Goal: Task Accomplishment & Management: Use online tool/utility

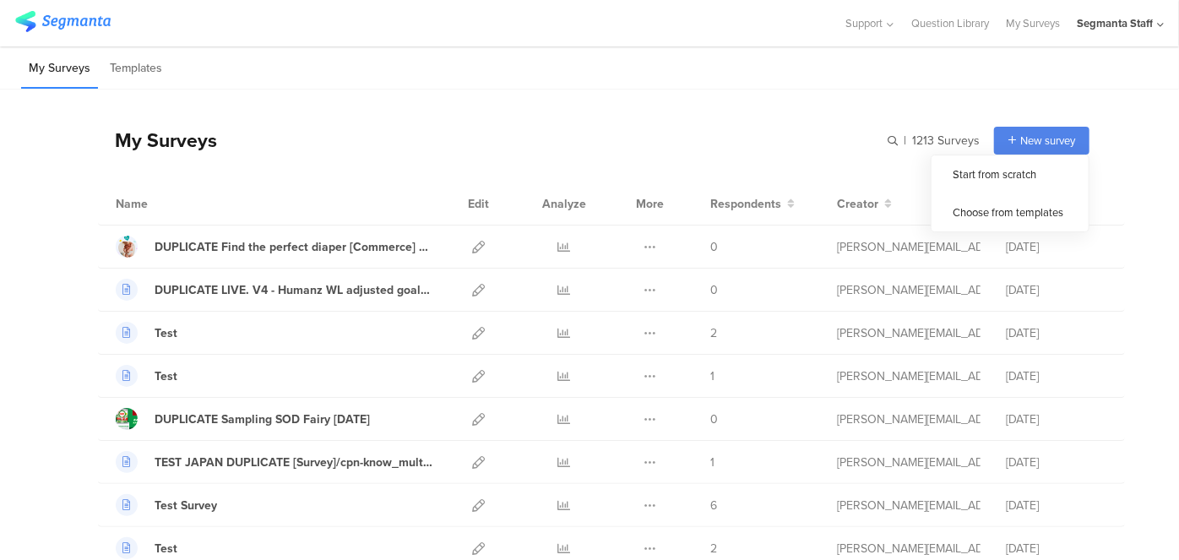
click at [1006, 140] on div "New survey" at bounding box center [1041, 141] width 95 height 28
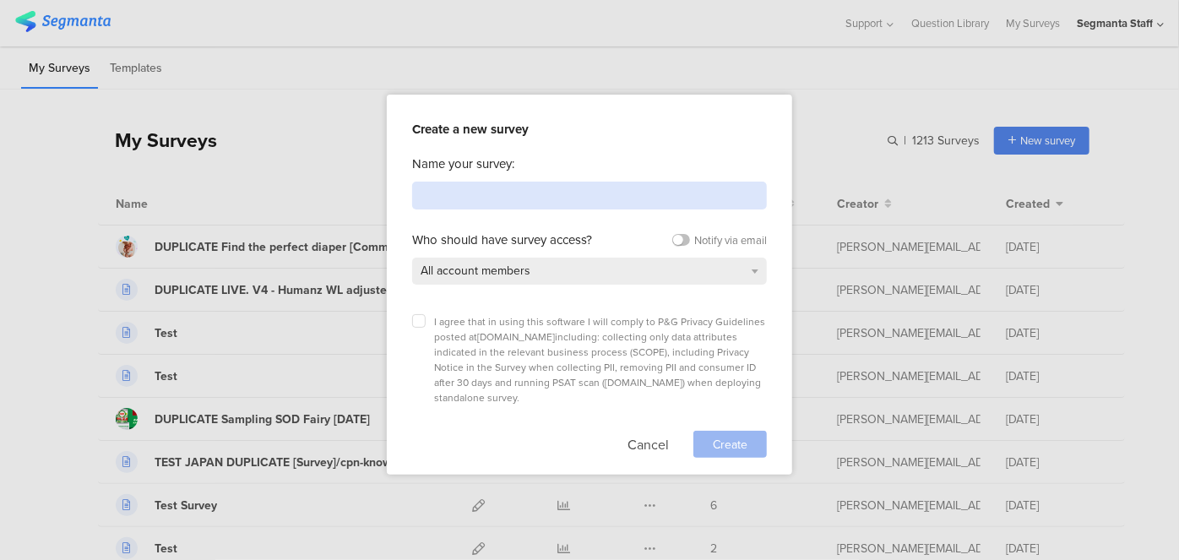
click at [561, 193] on input at bounding box center [589, 196] width 355 height 28
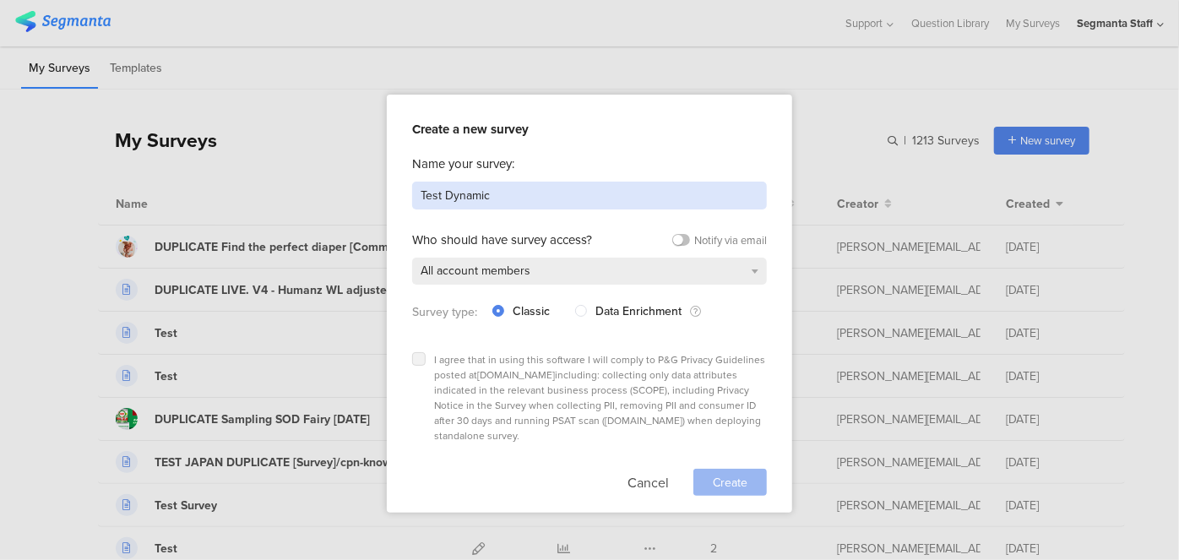
type input "Test Dynamic"
click at [418, 356] on icon at bounding box center [419, 359] width 7 height 7
click at [0, 0] on input "checkbox" at bounding box center [0, 0] width 0 height 0
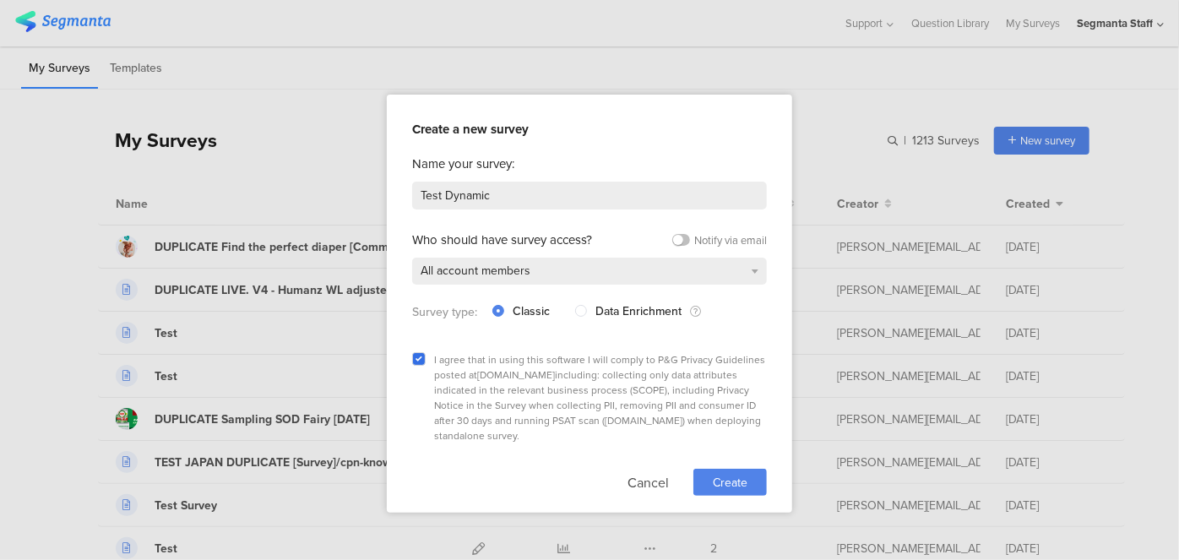
click at [722, 474] on span "Create" at bounding box center [730, 483] width 35 height 18
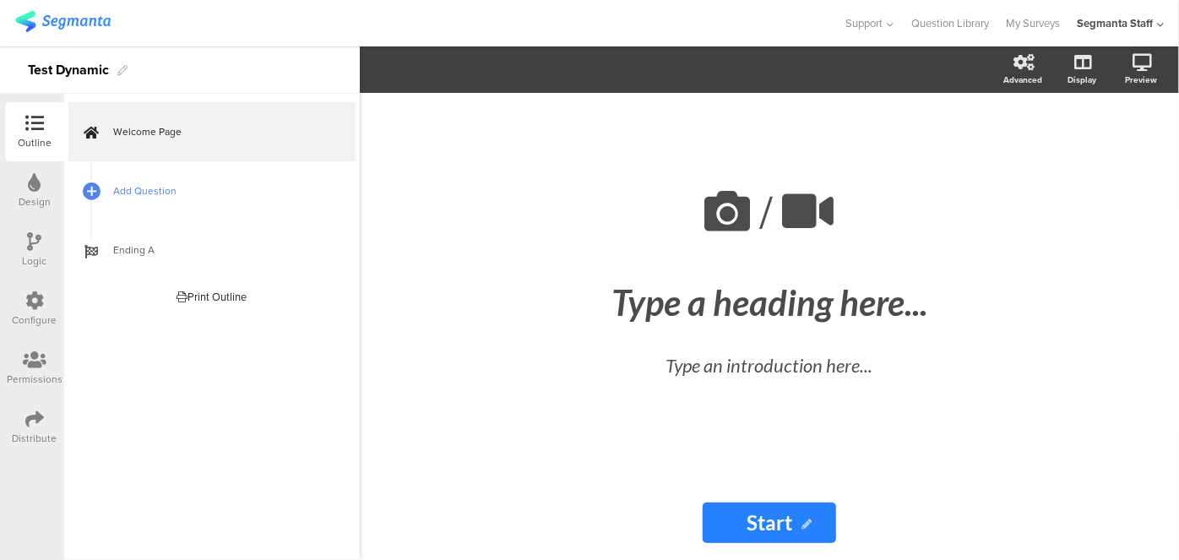
click at [148, 193] on span "Add Question" at bounding box center [221, 190] width 216 height 17
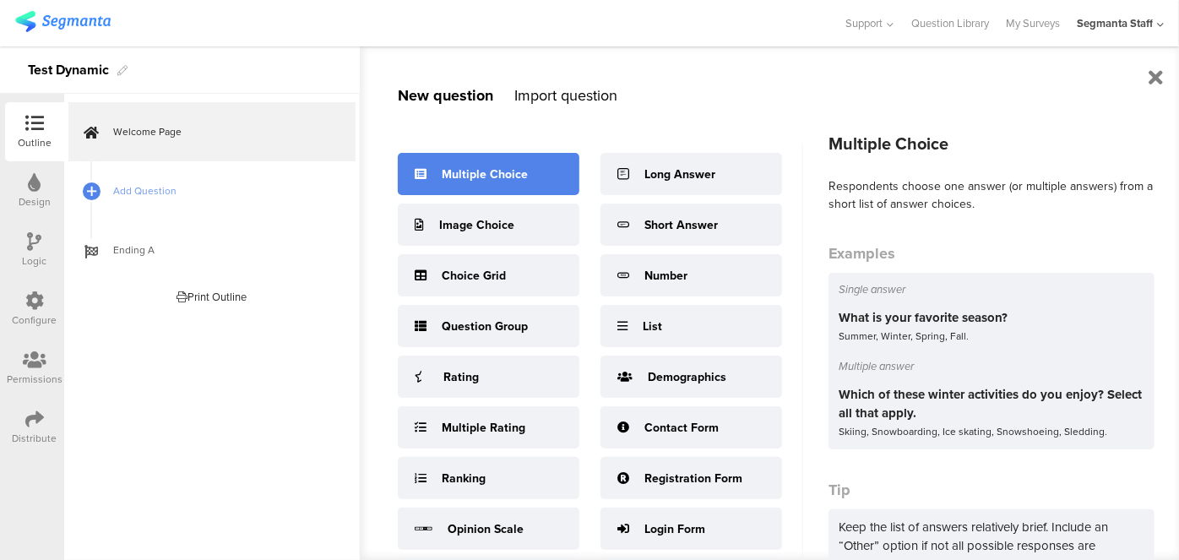
click at [464, 182] on div "Multiple Choice" at bounding box center [489, 174] width 182 height 42
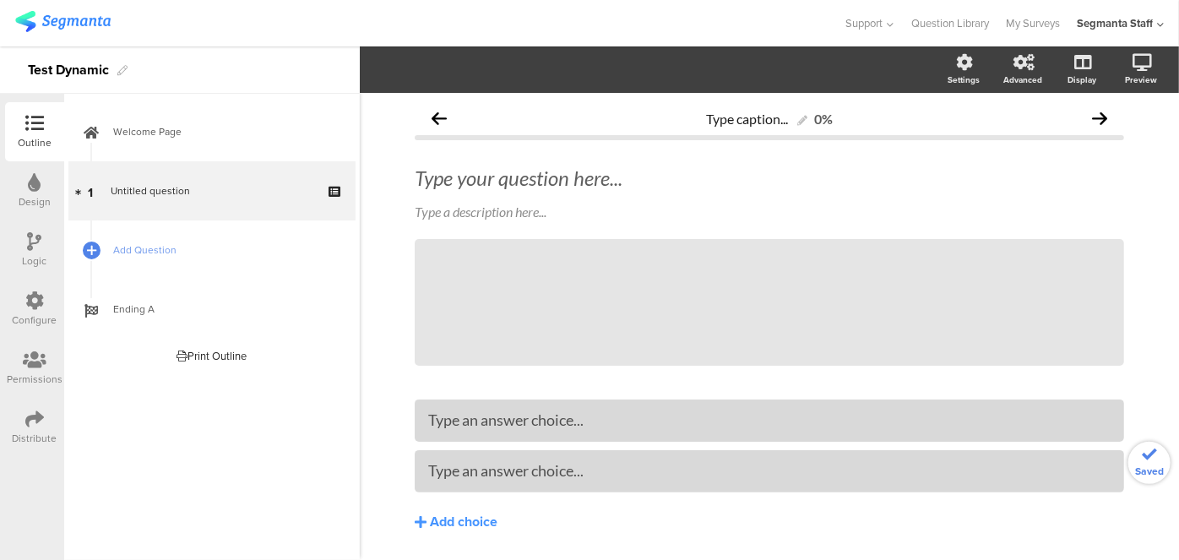
drag, startPoint x: 488, startPoint y: 164, endPoint x: 487, endPoint y: 148, distance: 16.1
click at [487, 142] on div "Type caption... 0% Type your question here... Type a description here... /" at bounding box center [770, 351] width 710 height 501
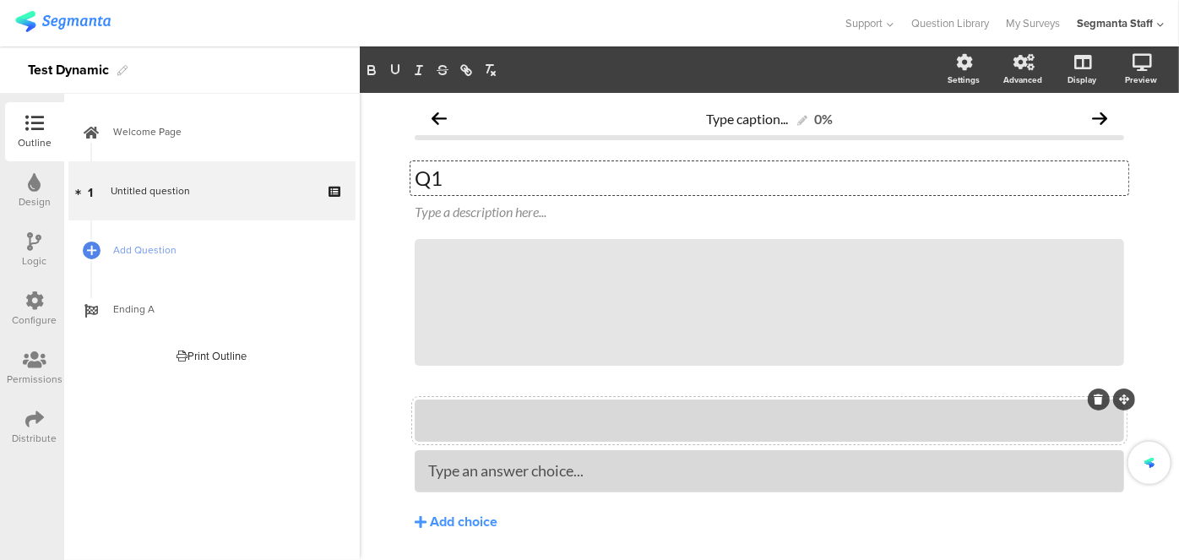
drag, startPoint x: 484, startPoint y: 420, endPoint x: 475, endPoint y: 418, distance: 9.4
click at [496, 420] on div "a2" at bounding box center [769, 420] width 683 height 19
click at [116, 231] on link "Add Question" at bounding box center [211, 249] width 287 height 59
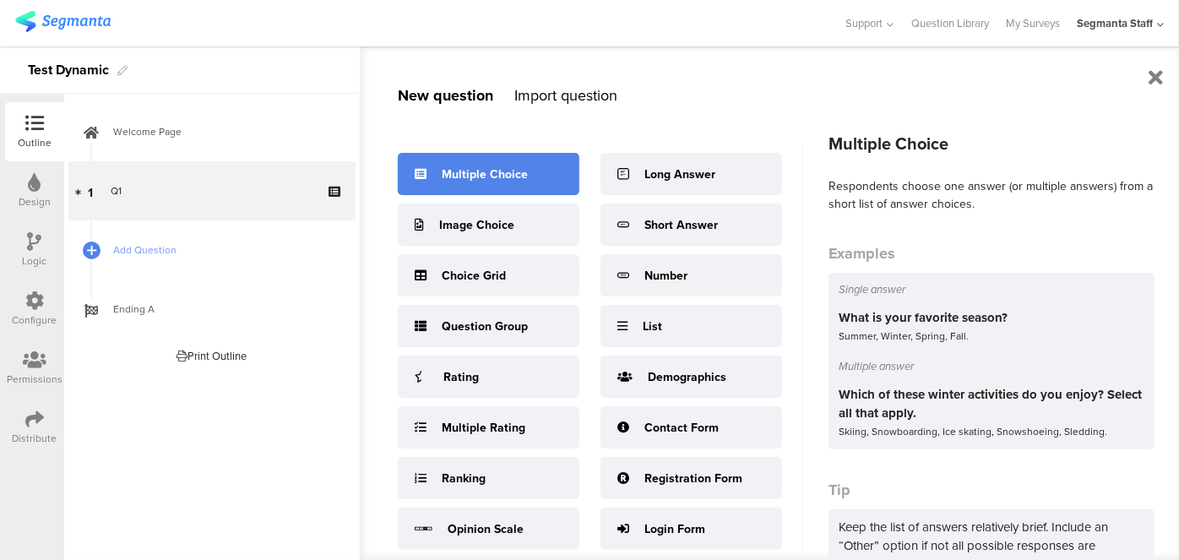
click at [457, 183] on div "Multiple Choice" at bounding box center [489, 174] width 182 height 42
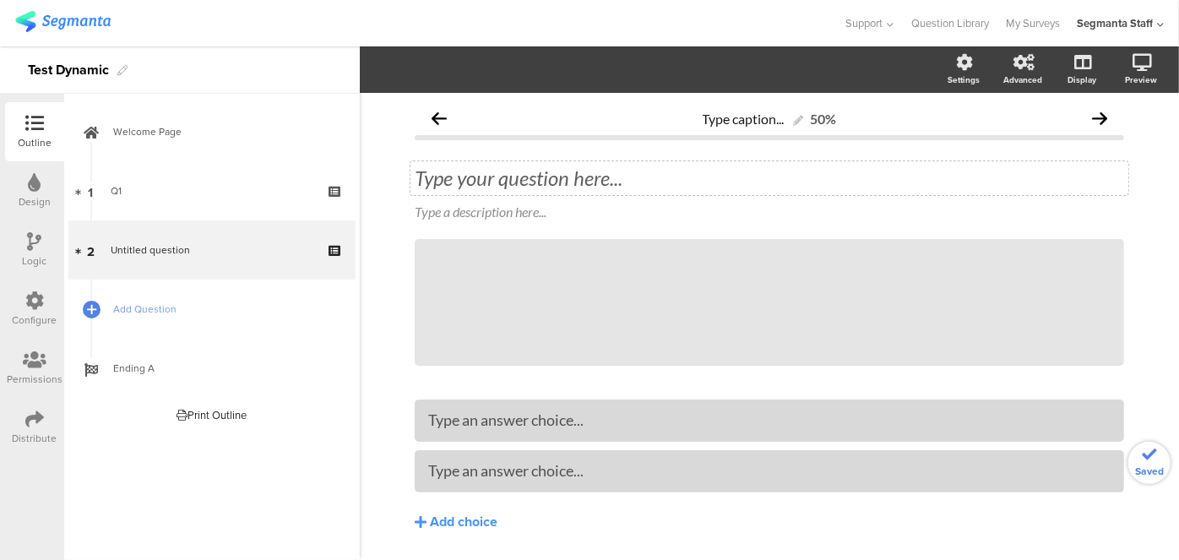
click at [442, 180] on div "Type your question here..." at bounding box center [770, 178] width 718 height 34
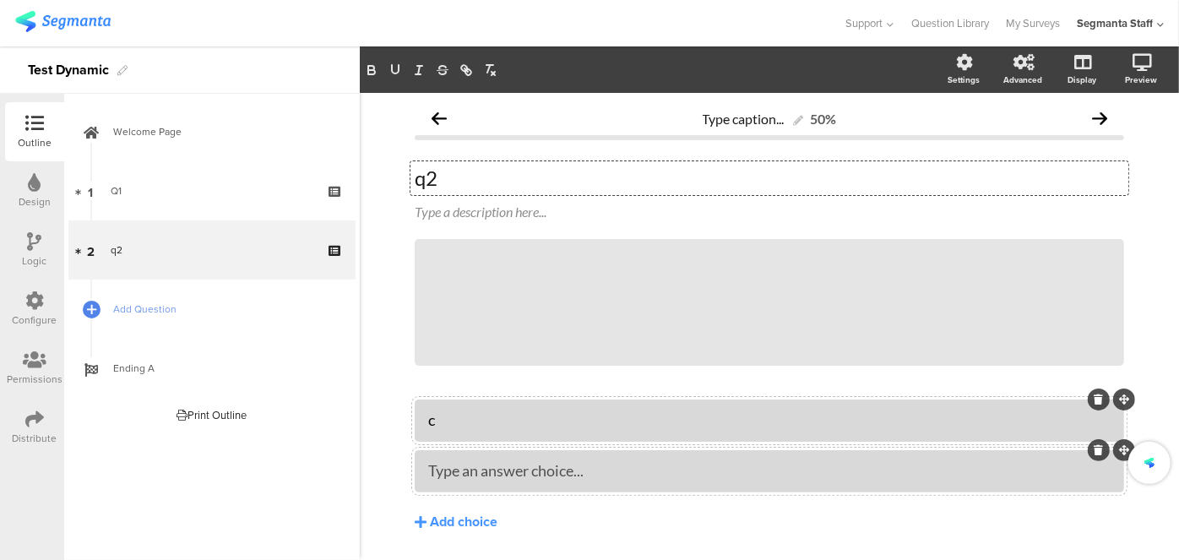
click at [475, 460] on div "Type an answer choice..." at bounding box center [769, 471] width 683 height 28
click at [28, 408] on div "Distribute" at bounding box center [34, 427] width 59 height 59
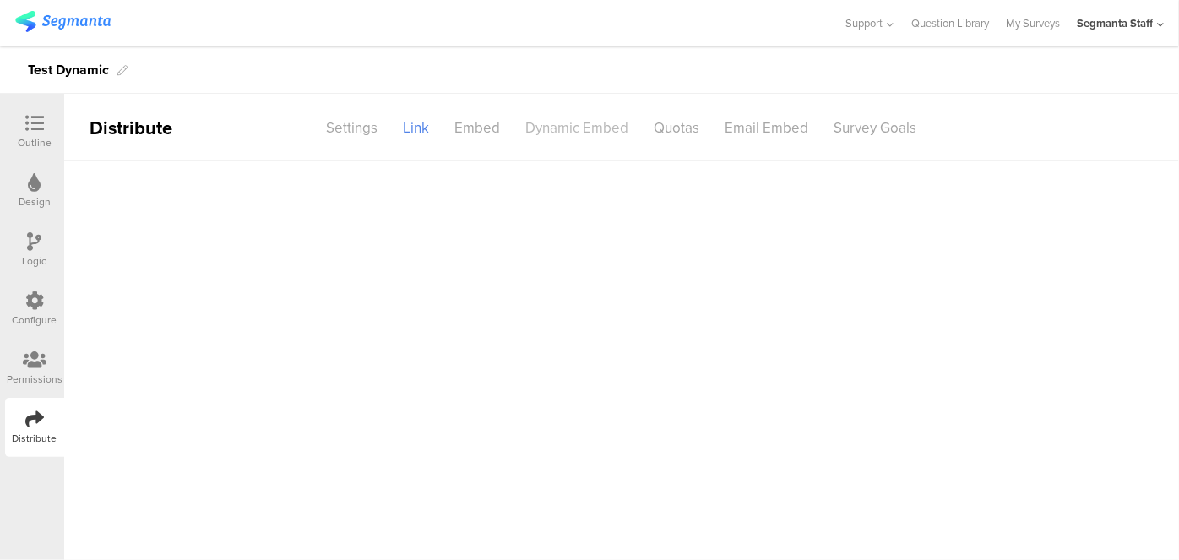
click at [592, 120] on div "Dynamic Embed" at bounding box center [578, 128] width 128 height 30
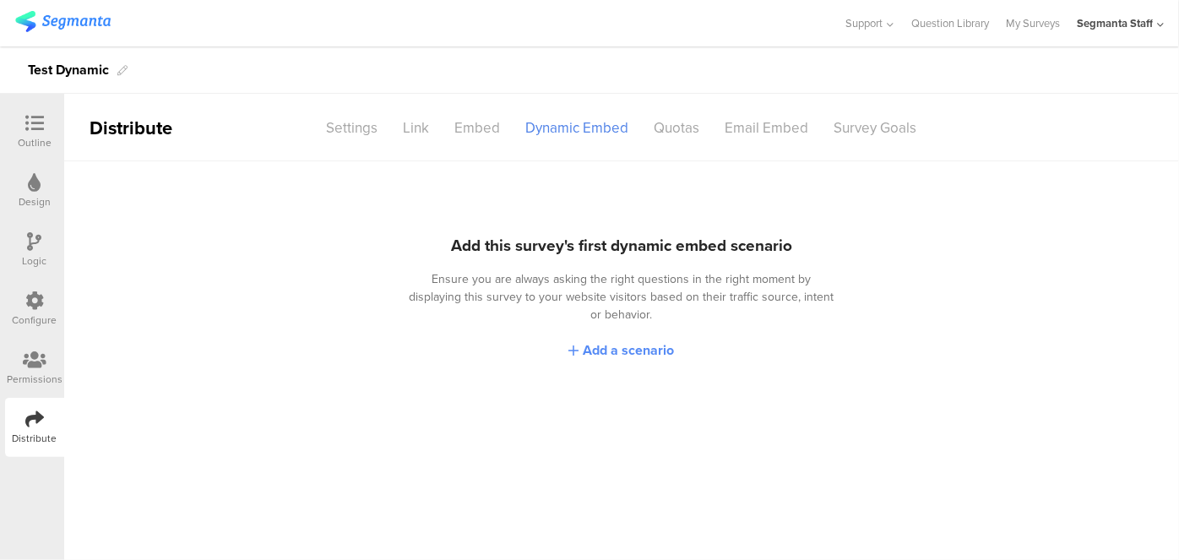
click at [639, 340] on span "Add a scenario" at bounding box center [629, 349] width 91 height 19
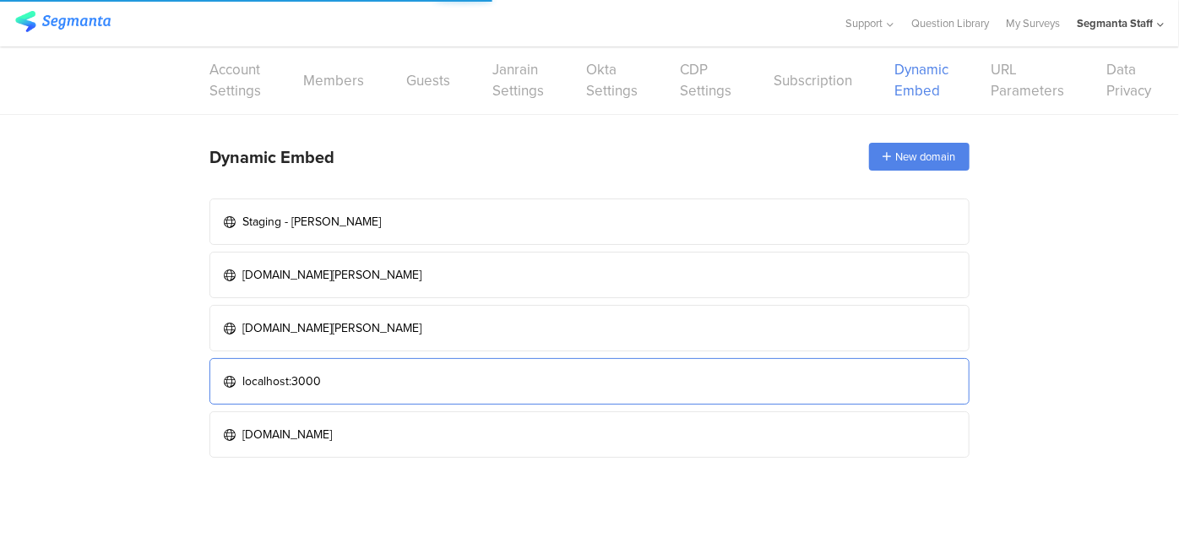
click at [531, 372] on link "localhost:3000" at bounding box center [590, 381] width 760 height 46
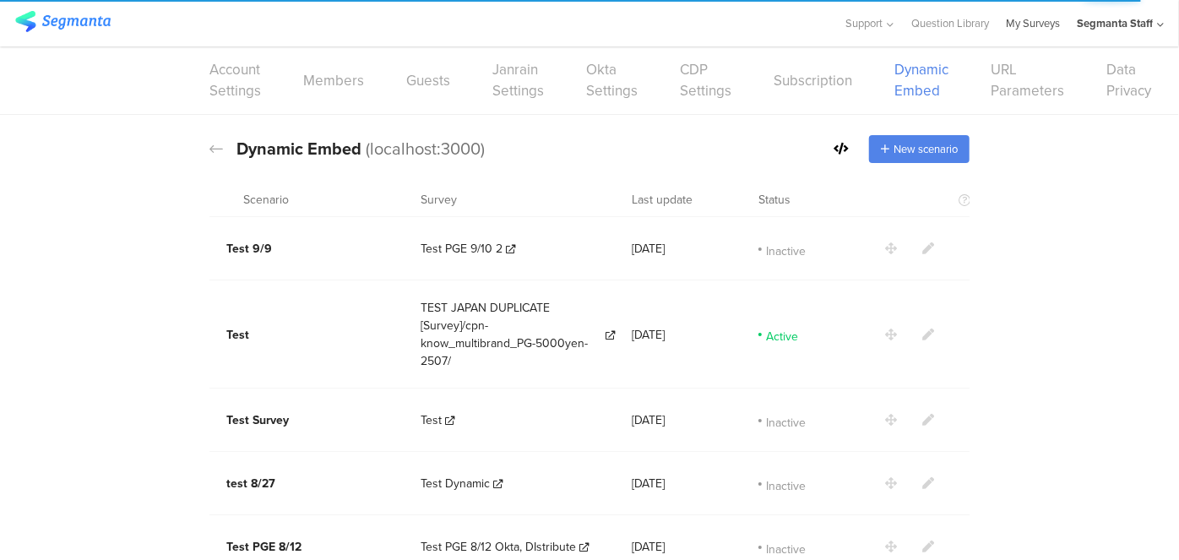
click at [1049, 10] on link "My Surveys" at bounding box center [1033, 23] width 54 height 46
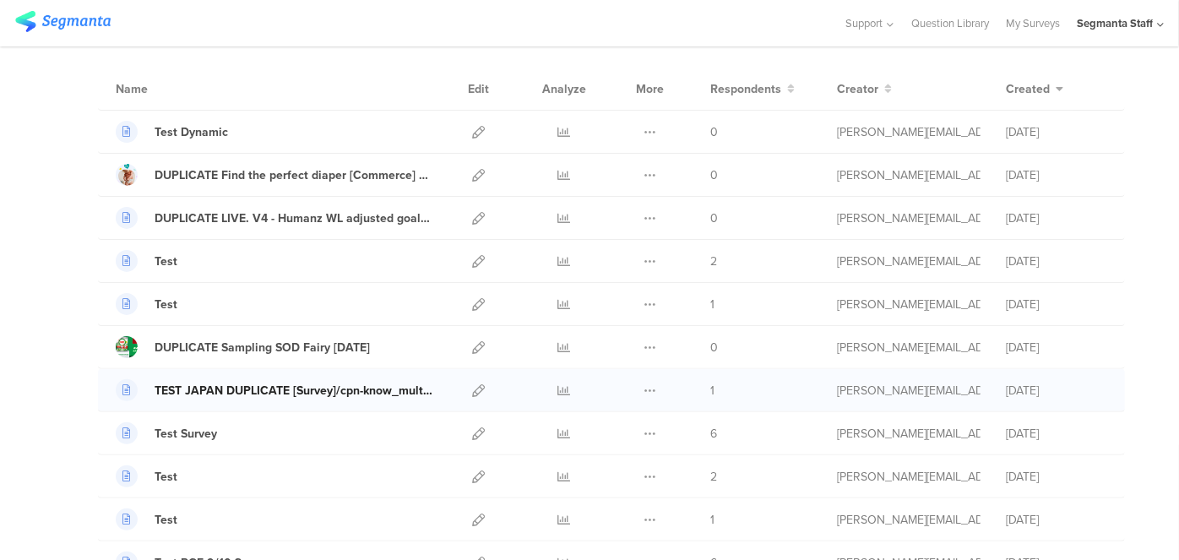
scroll to position [153, 0]
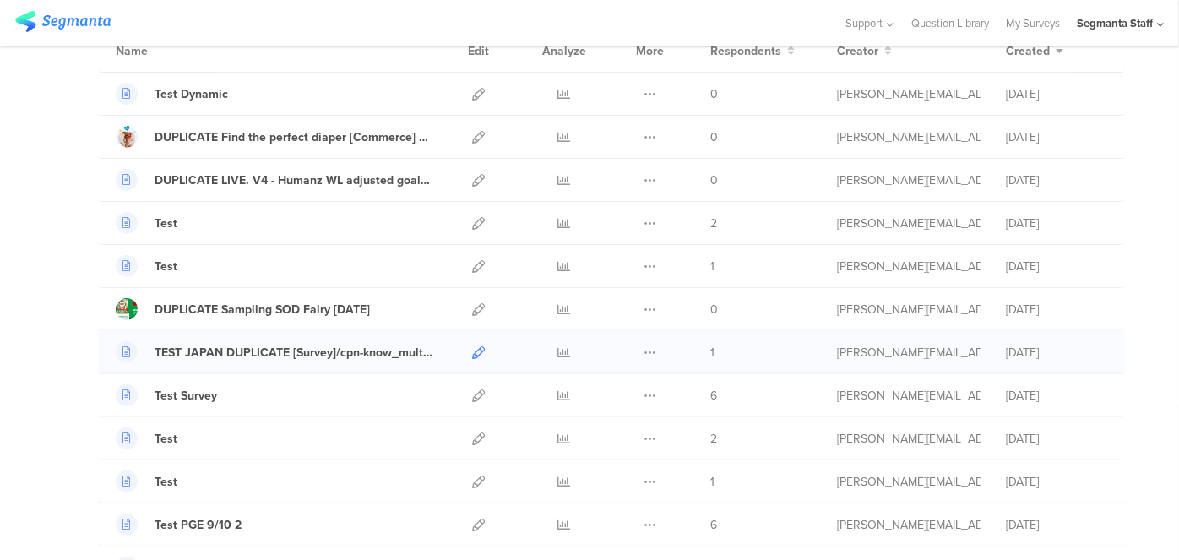
click at [472, 351] on icon at bounding box center [478, 352] width 13 height 13
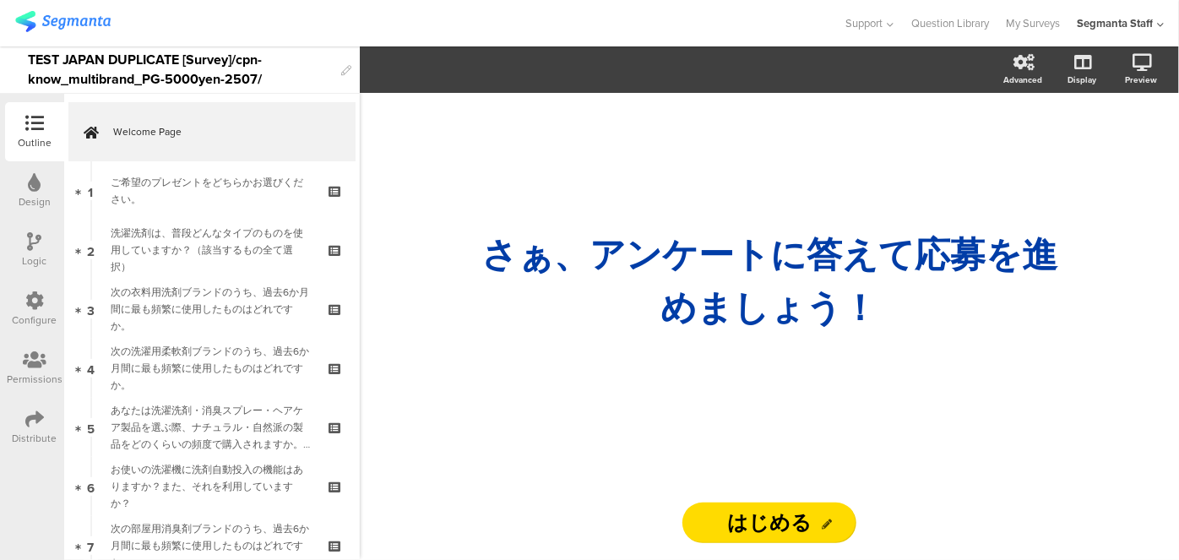
click at [34, 436] on div "Distribute" at bounding box center [35, 438] width 45 height 15
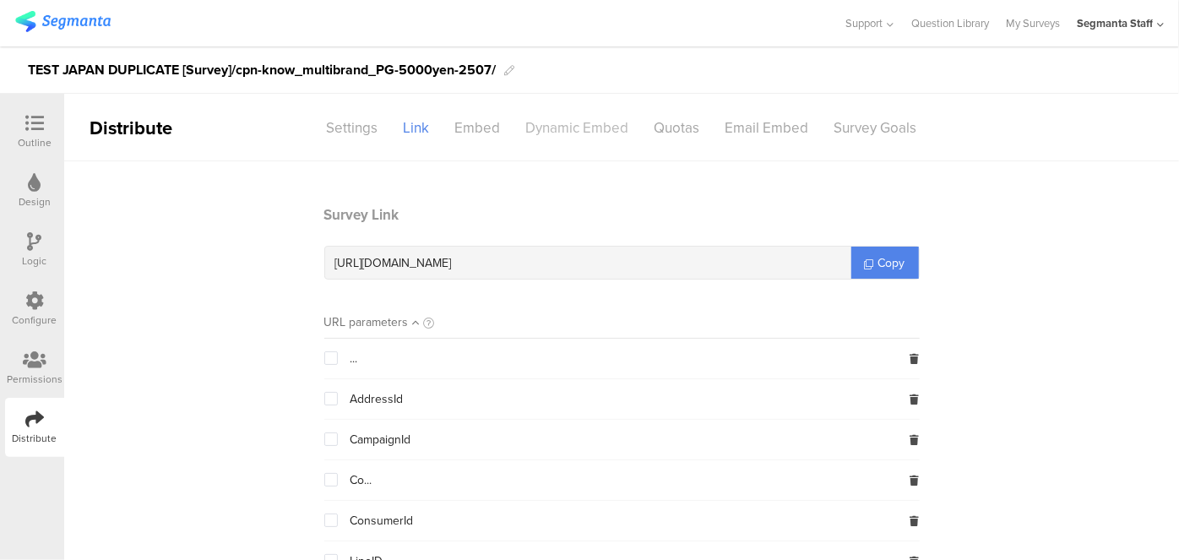
click at [558, 133] on div "Dynamic Embed" at bounding box center [578, 128] width 128 height 30
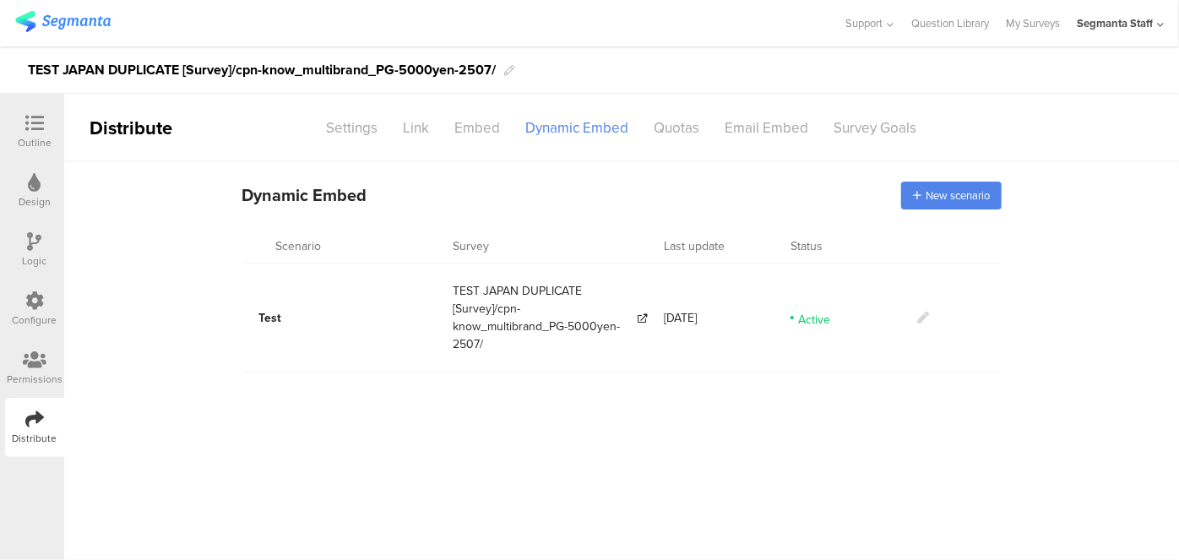
click at [927, 318] on icon at bounding box center [923, 318] width 12 height 12
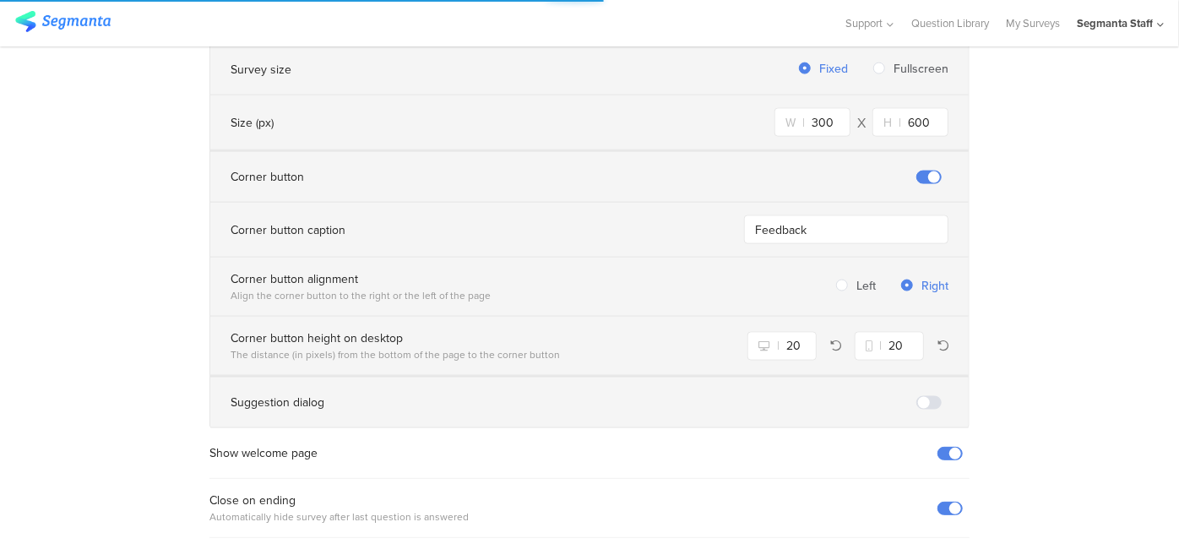
scroll to position [1280, 0]
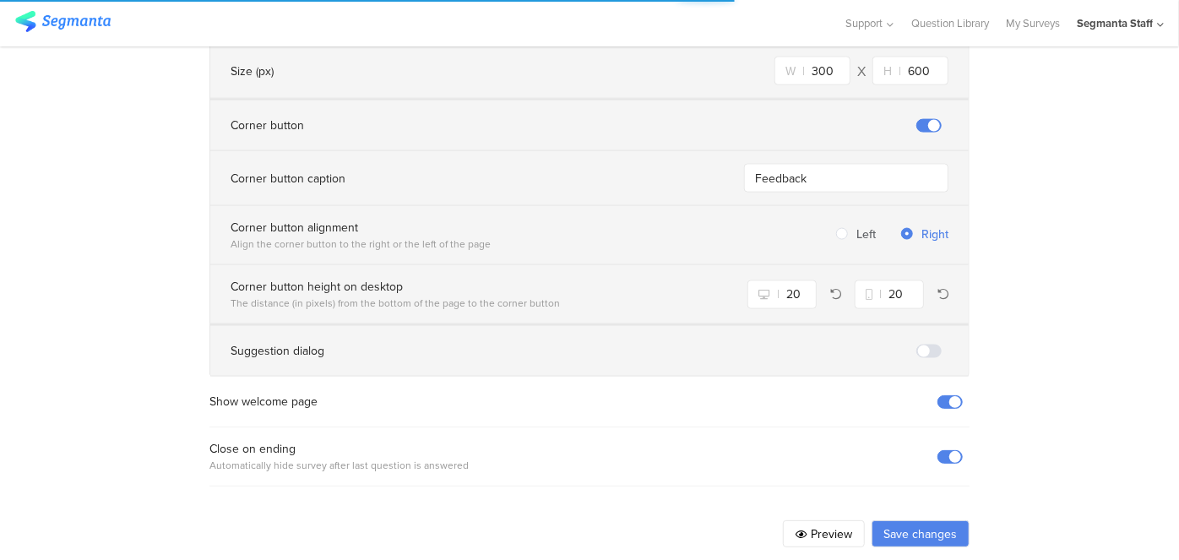
click at [840, 520] on button "Preview" at bounding box center [824, 533] width 82 height 27
click at [899, 520] on button "Save changes" at bounding box center [921, 533] width 98 height 27
click at [910, 520] on button "Save changes" at bounding box center [921, 533] width 98 height 27
click at [906, 520] on button "Save changes" at bounding box center [921, 533] width 98 height 27
click at [901, 520] on button "Save changes" at bounding box center [921, 533] width 98 height 27
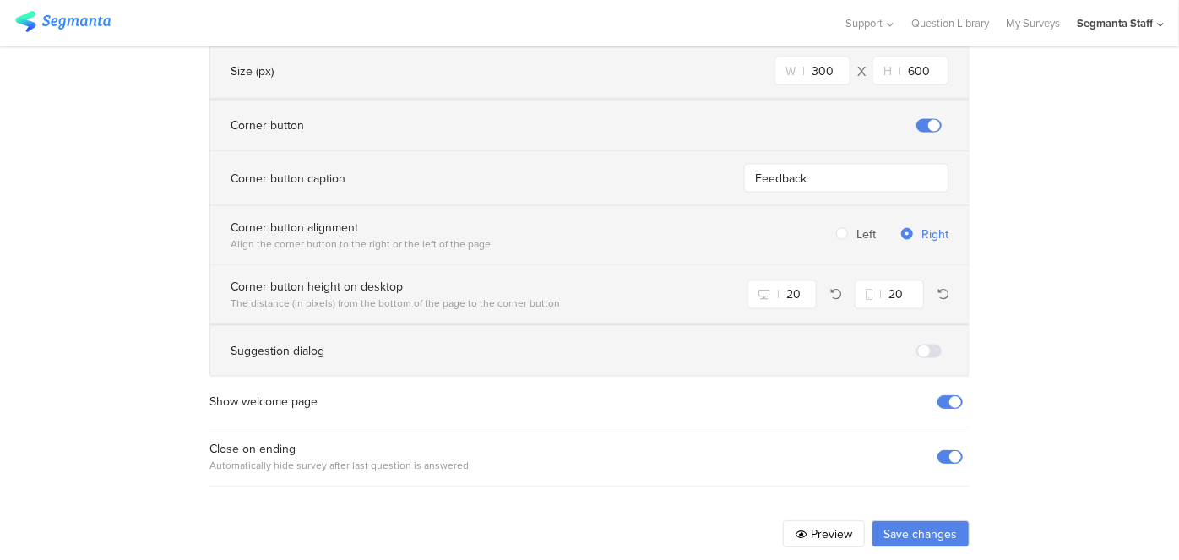
click at [879, 520] on button "Save changes" at bounding box center [921, 533] width 98 height 27
click at [878, 520] on button "Save changes" at bounding box center [921, 533] width 98 height 27
click at [876, 520] on button "Save changes" at bounding box center [921, 533] width 98 height 27
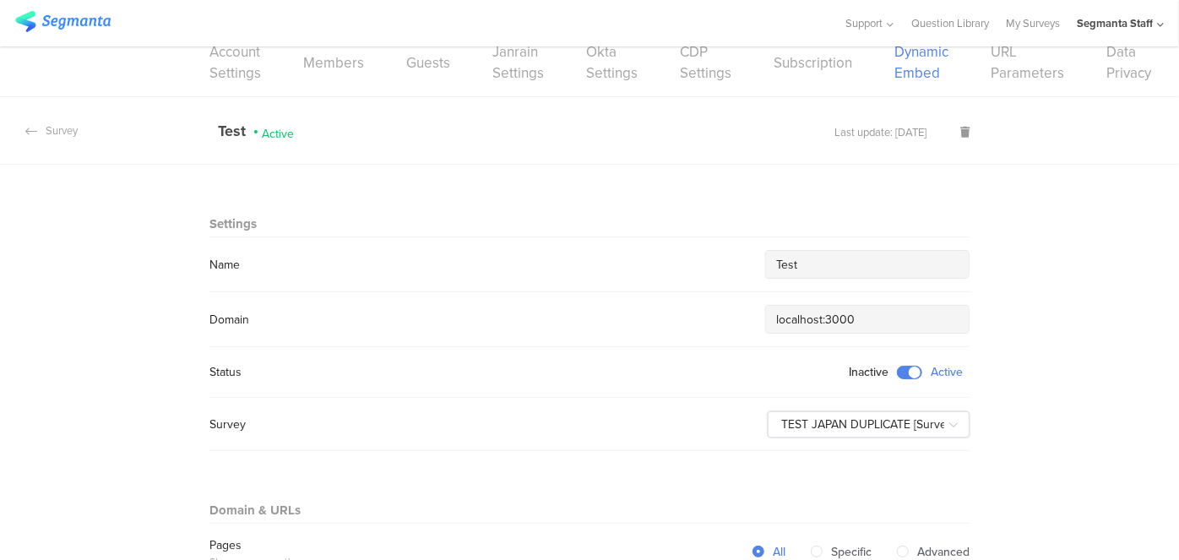
scroll to position [0, 0]
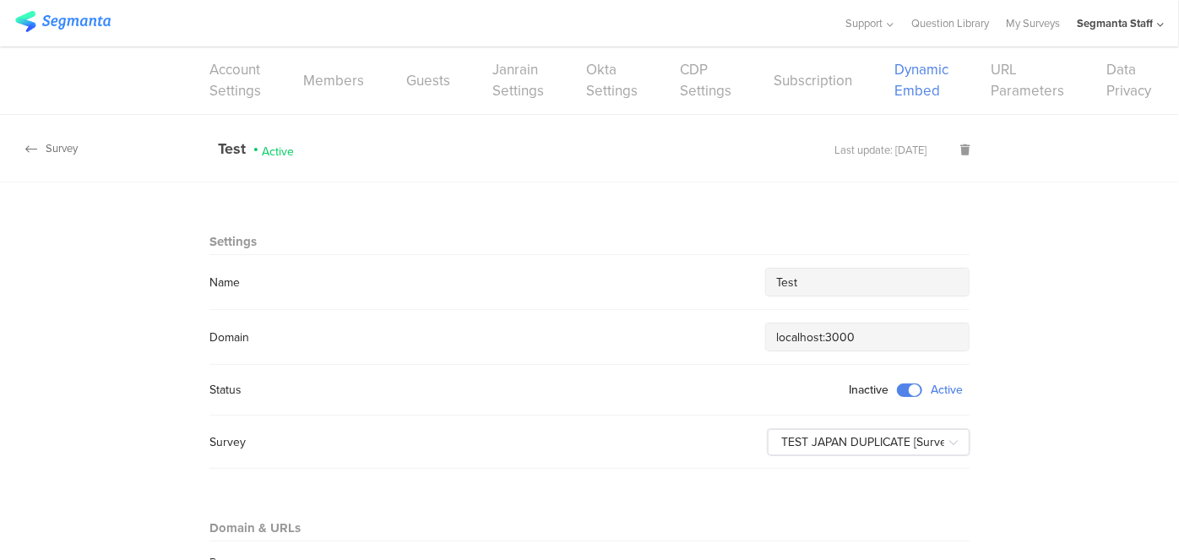
click at [76, 140] on div "Survey" at bounding box center [39, 148] width 78 height 16
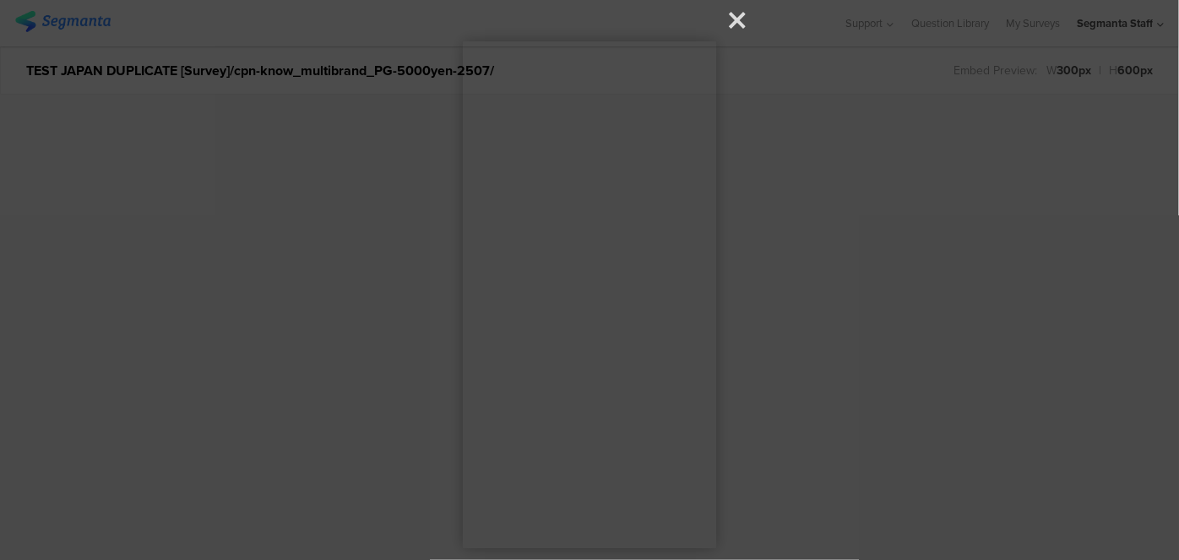
click at [730, 30] on span "Resume" at bounding box center [589, 280] width 313 height 536
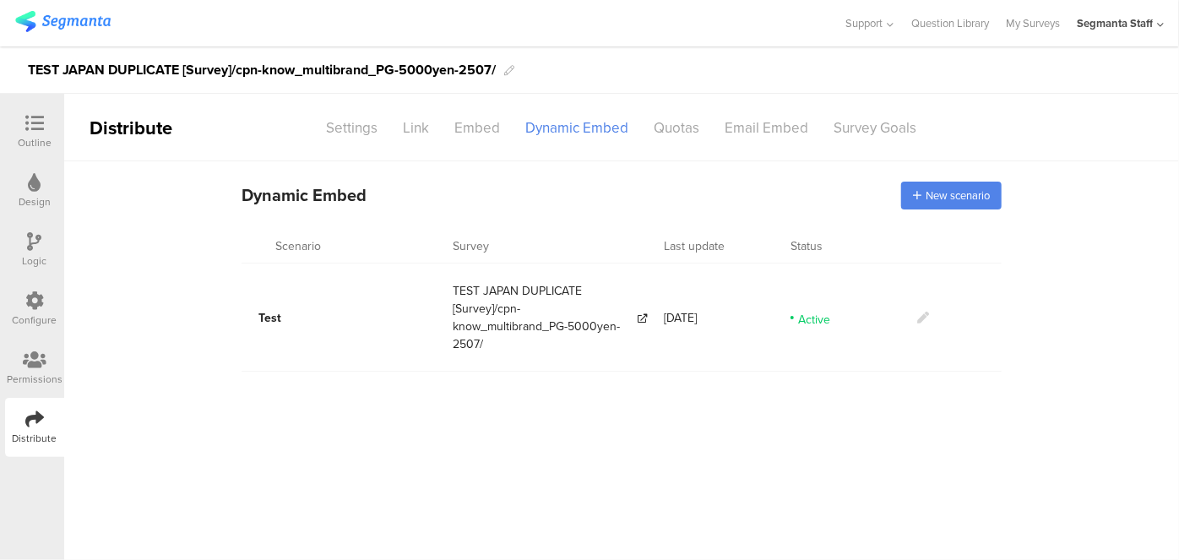
click at [928, 314] on icon at bounding box center [923, 318] width 12 height 12
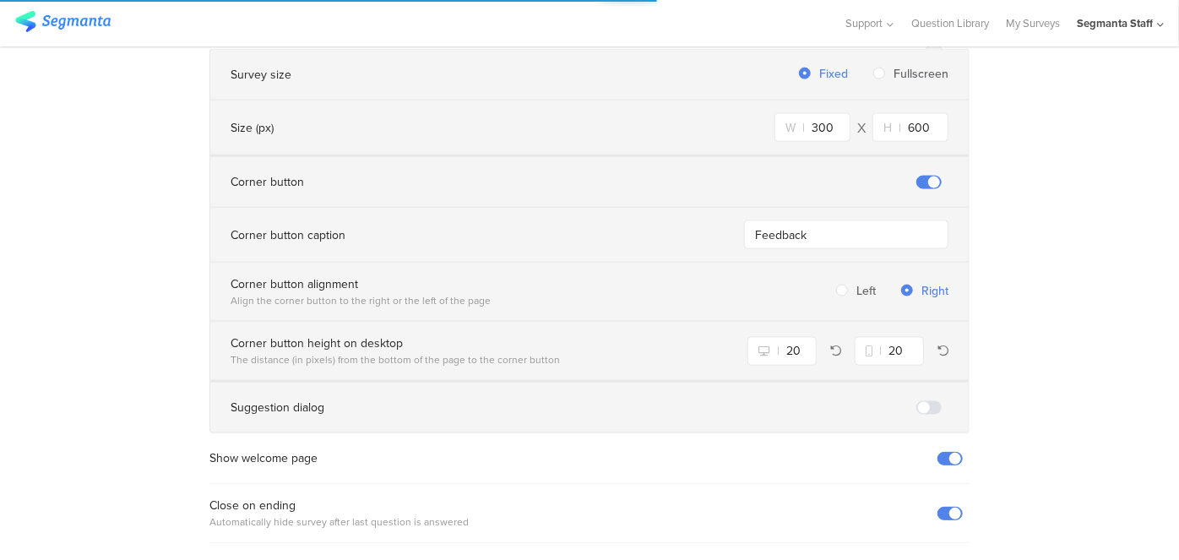
scroll to position [1280, 0]
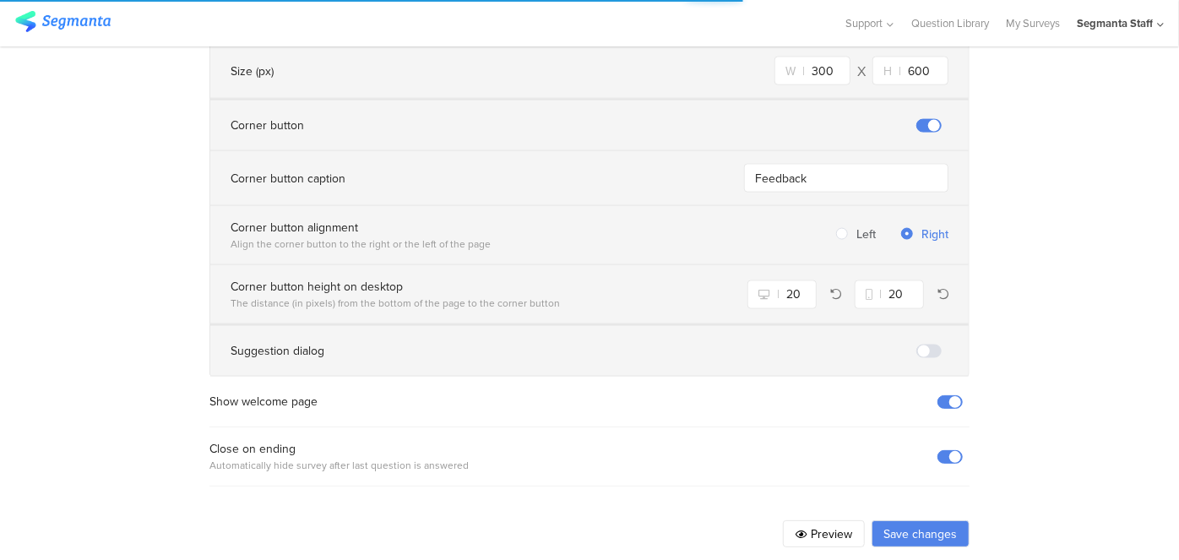
click at [884, 520] on button "Save changes" at bounding box center [921, 533] width 98 height 27
click at [882, 520] on button "Save changes" at bounding box center [921, 533] width 98 height 27
click at [880, 520] on button "Save changes" at bounding box center [921, 533] width 98 height 27
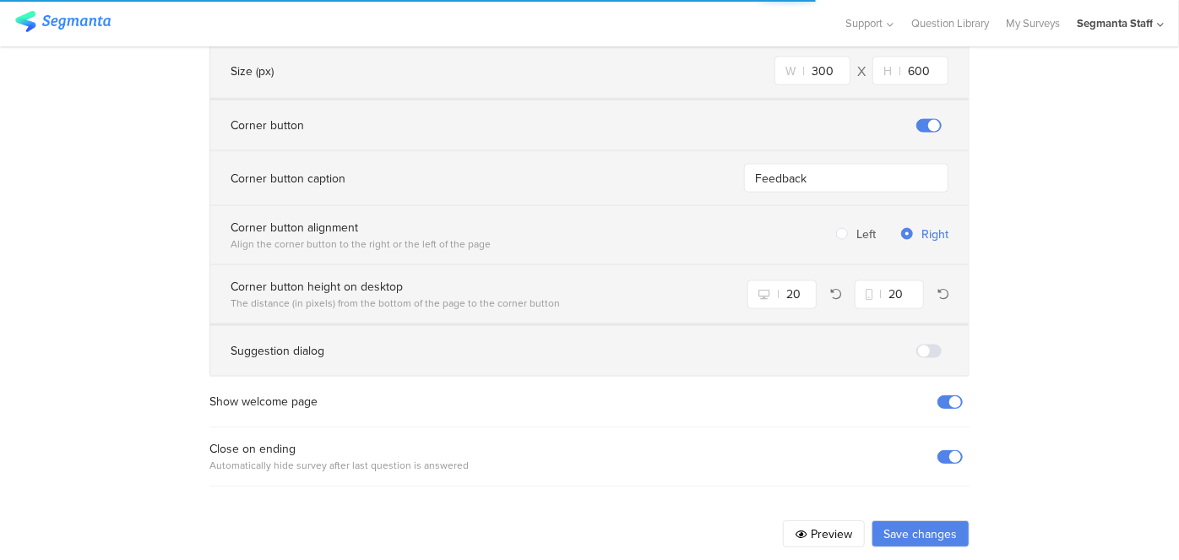
click at [880, 520] on button "Save changes" at bounding box center [921, 533] width 98 height 27
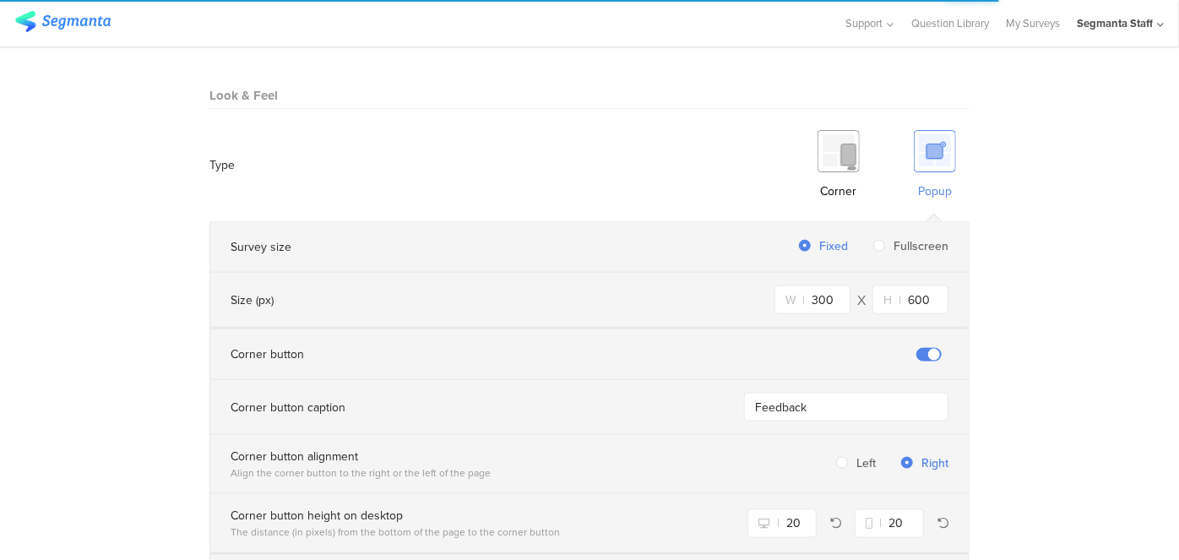
scroll to position [1049, 0]
click at [1159, 28] on icon at bounding box center [1160, 25] width 7 height 13
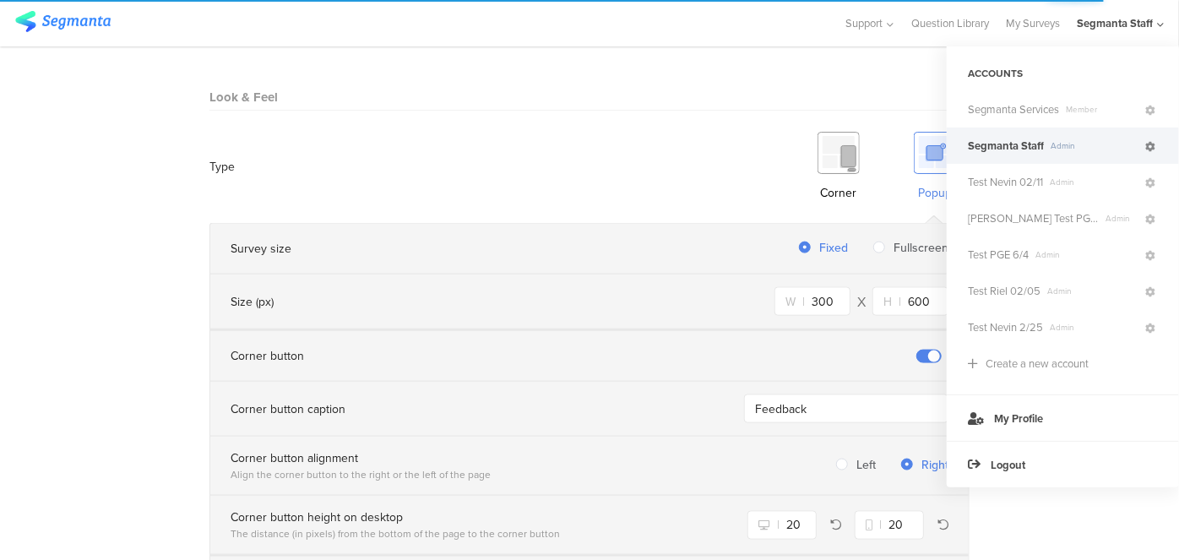
click at [1153, 147] on icon at bounding box center [1151, 147] width 10 height 10
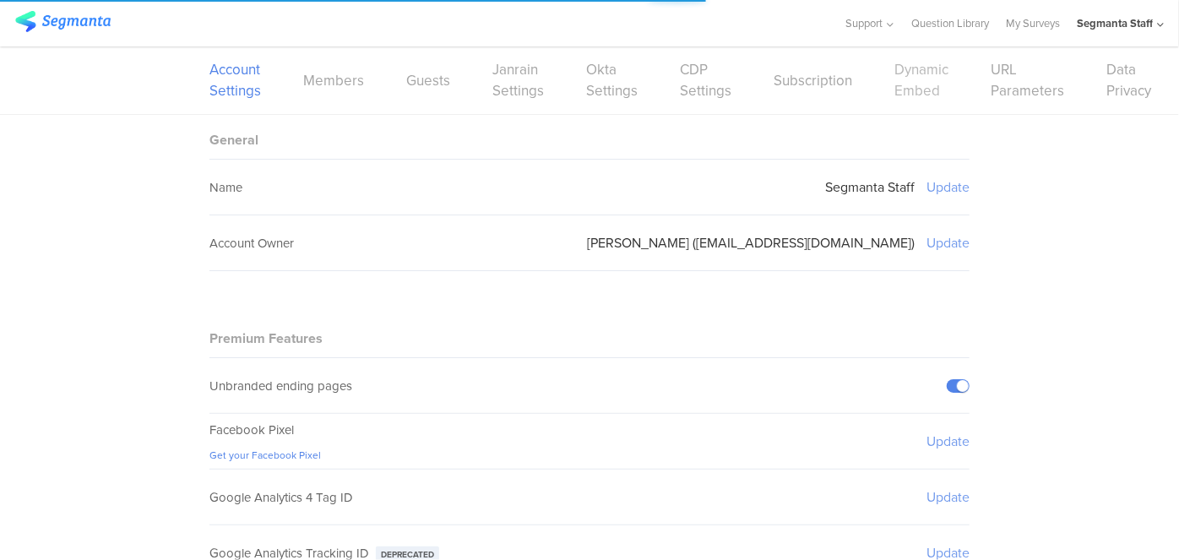
click at [926, 79] on link "Dynamic Embed" at bounding box center [922, 80] width 54 height 42
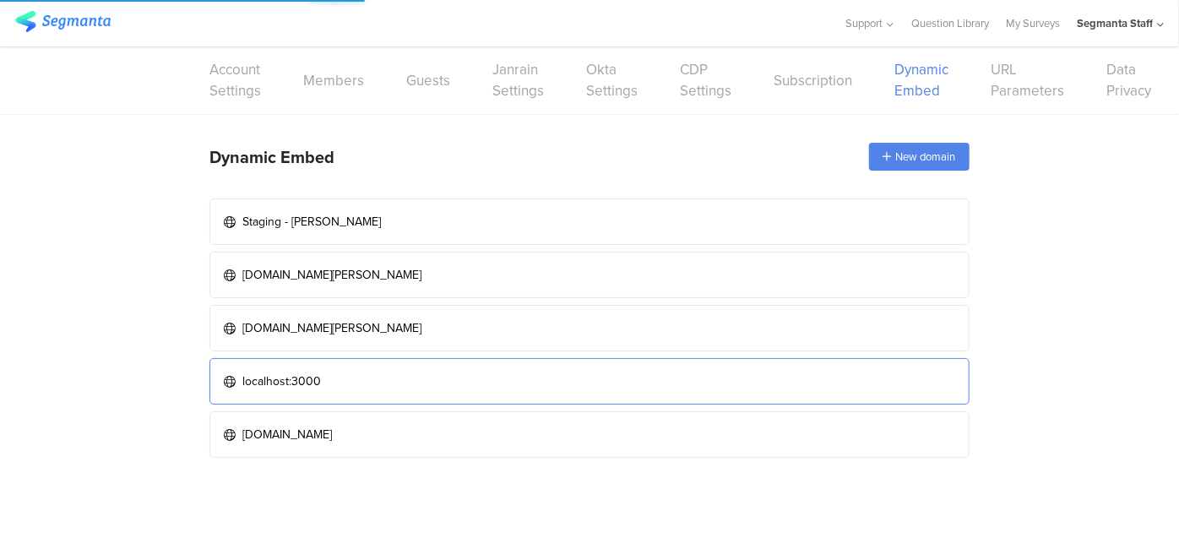
click at [460, 364] on link "localhost:3000" at bounding box center [590, 381] width 760 height 46
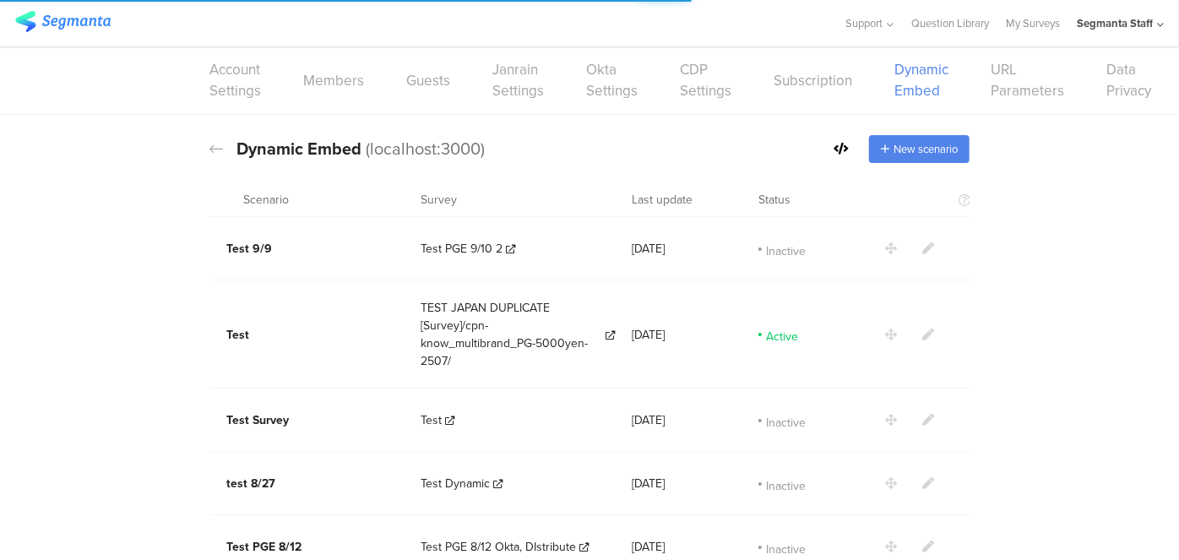
click at [834, 138] on div "New scenario" at bounding box center [902, 149] width 136 height 28
click at [834, 147] on icon at bounding box center [841, 149] width 15 height 12
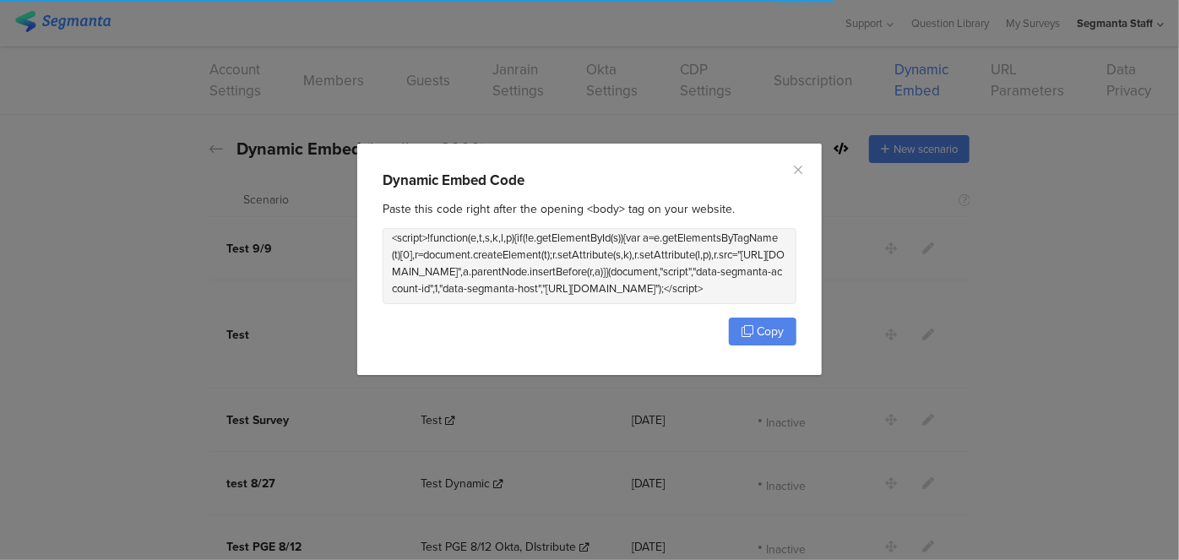
scroll to position [22, 0]
click at [781, 328] on span "Copy" at bounding box center [770, 332] width 27 height 18
click at [780, 327] on span "Copy" at bounding box center [770, 332] width 27 height 18
click at [779, 325] on span "Copy" at bounding box center [770, 332] width 27 height 18
click at [777, 325] on span "Copy" at bounding box center [770, 332] width 27 height 18
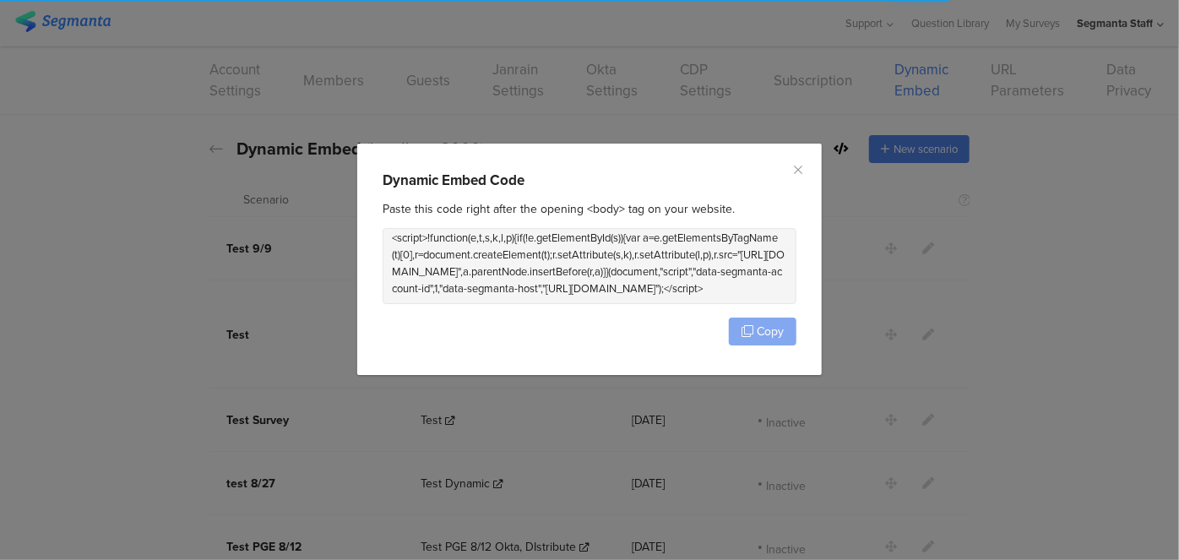
click at [777, 324] on span "Copy" at bounding box center [770, 332] width 27 height 18
